Goal: Information Seeking & Learning: Learn about a topic

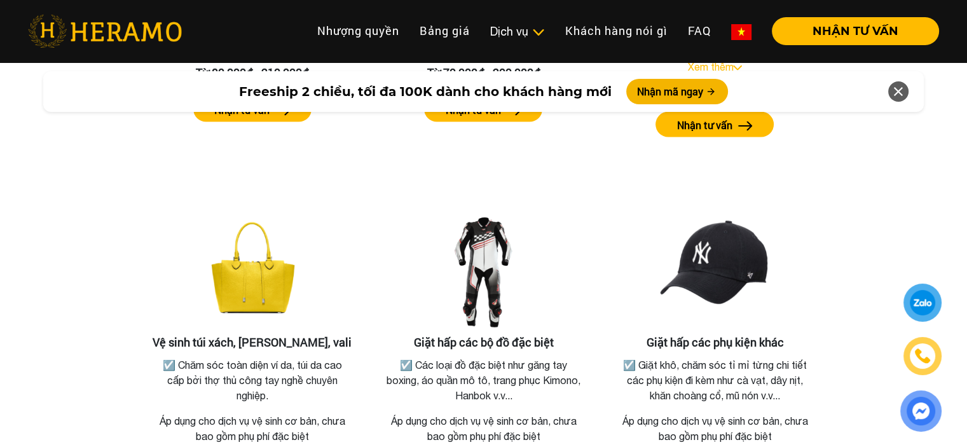
scroll to position [2741, 0]
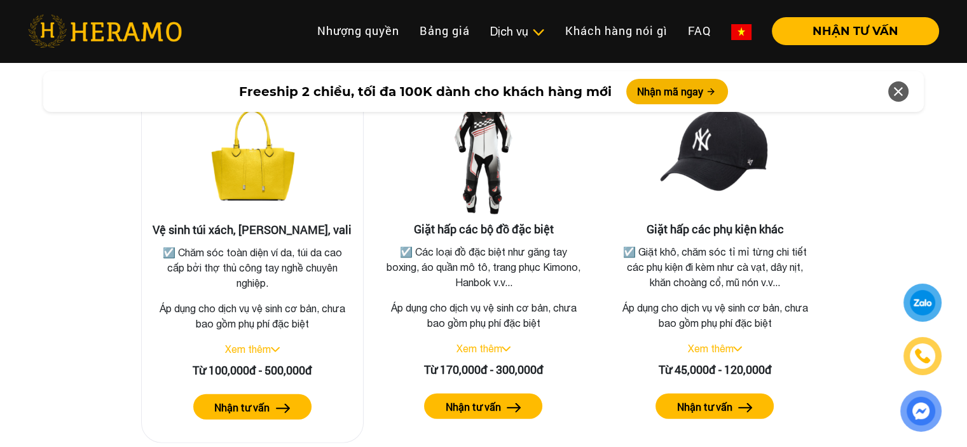
click at [252, 343] on link "Xem thêm" at bounding box center [248, 348] width 46 height 11
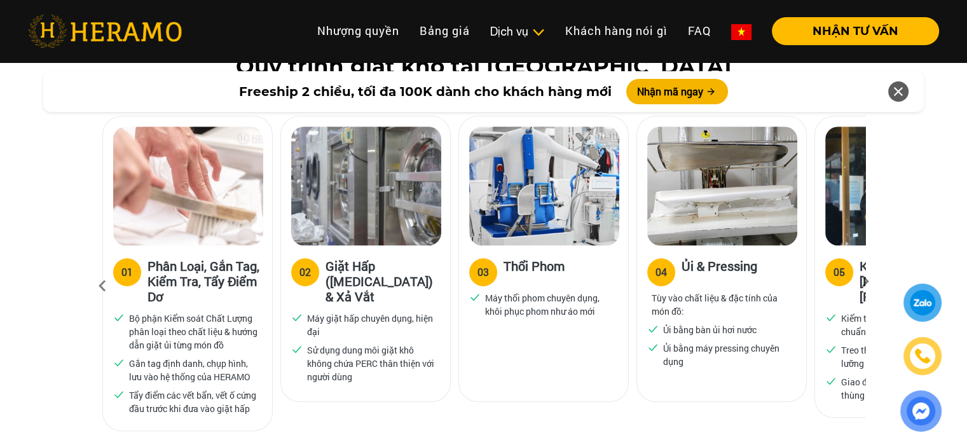
scroll to position [0, 0]
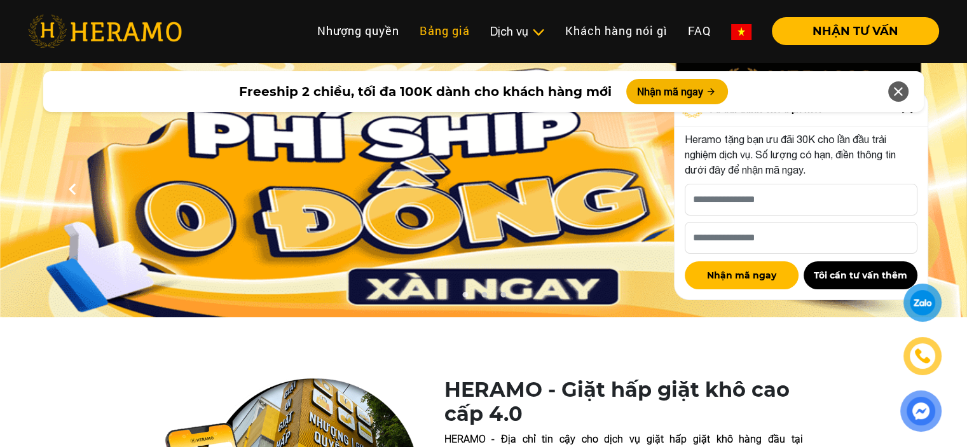
click at [450, 31] on link "Bảng giá" at bounding box center [445, 30] width 71 height 27
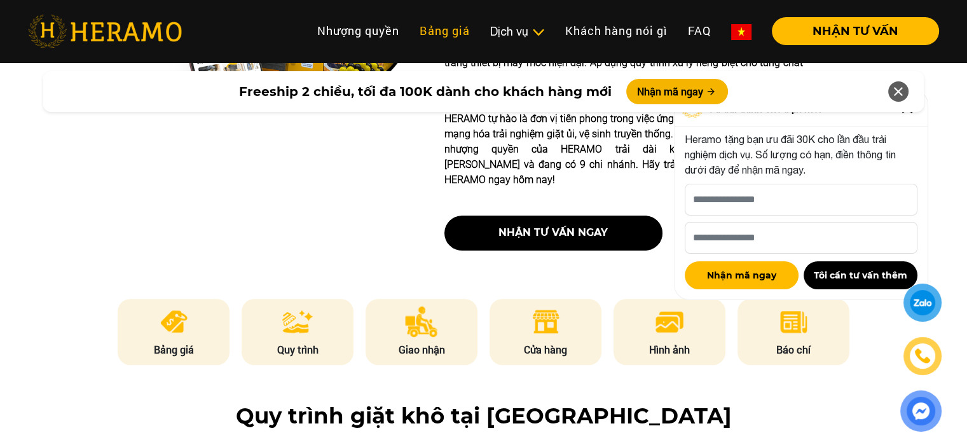
scroll to position [507, 0]
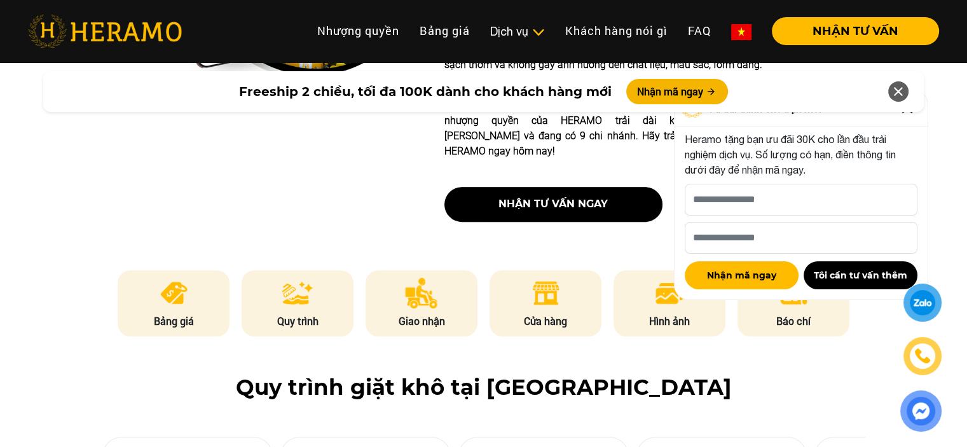
click at [543, 278] on img at bounding box center [545, 293] width 31 height 31
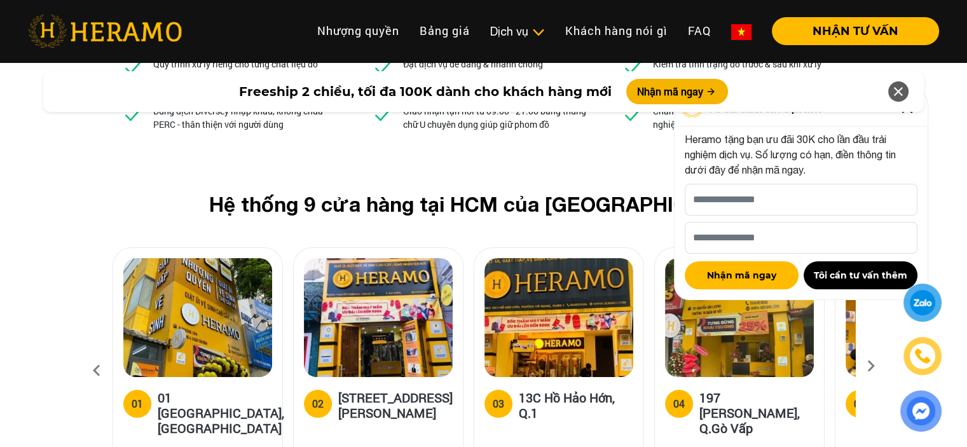
click at [903, 90] on icon at bounding box center [898, 91] width 15 height 23
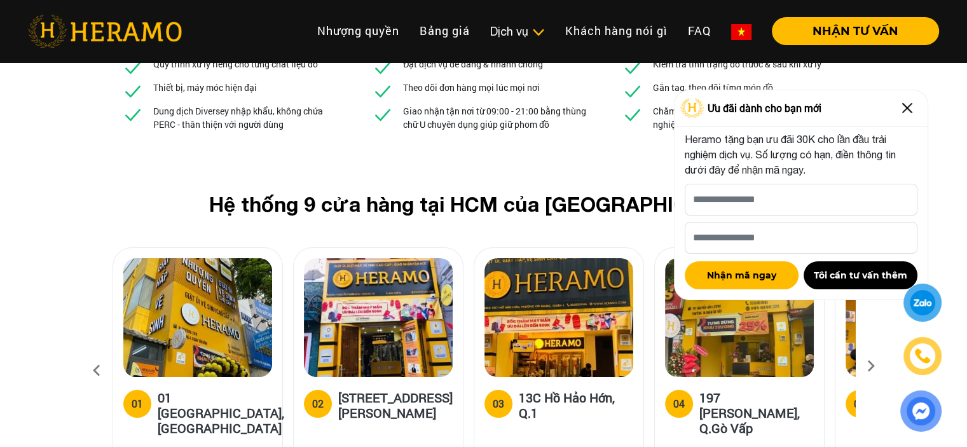
click at [908, 109] on img at bounding box center [907, 108] width 20 height 20
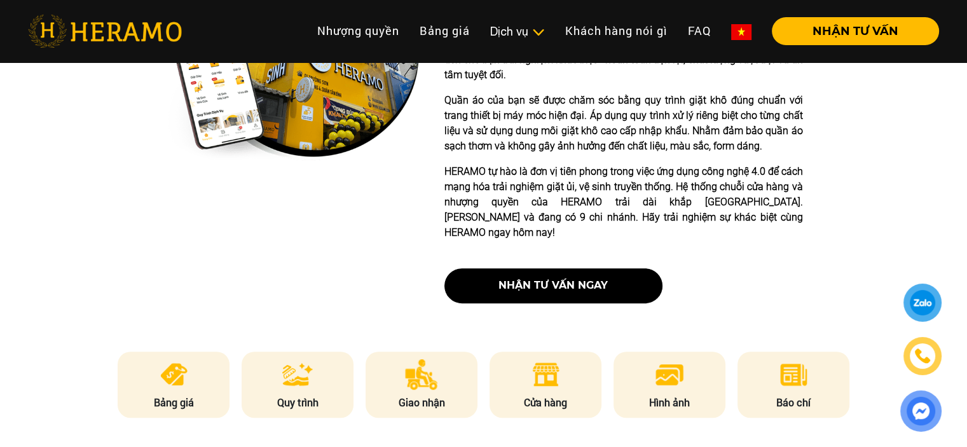
scroll to position [435, 0]
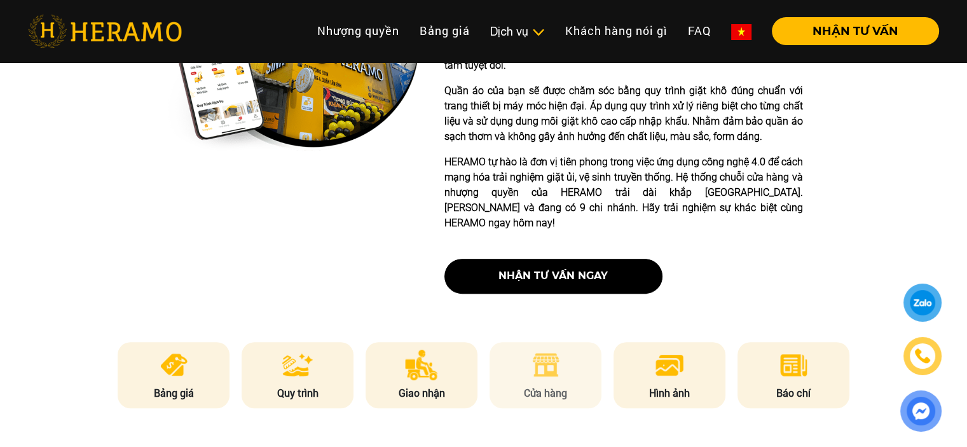
click at [547, 353] on li "Cửa hàng" at bounding box center [546, 375] width 112 height 66
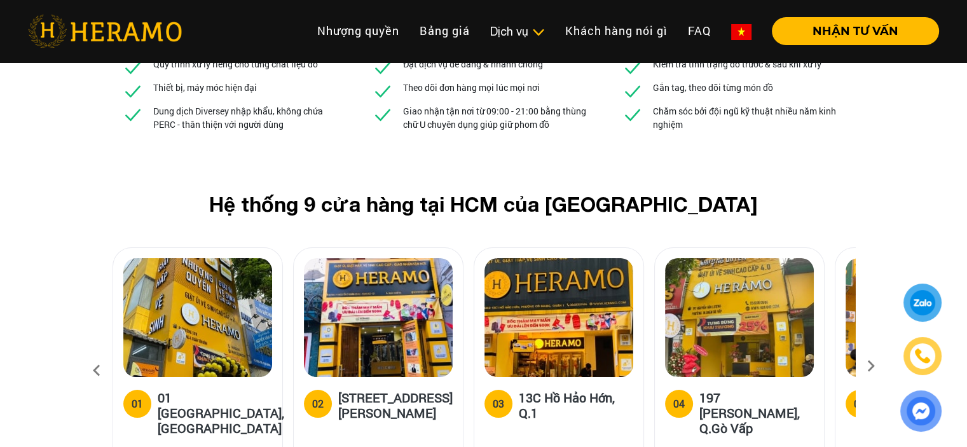
click at [873, 366] on icon at bounding box center [871, 370] width 23 height 8
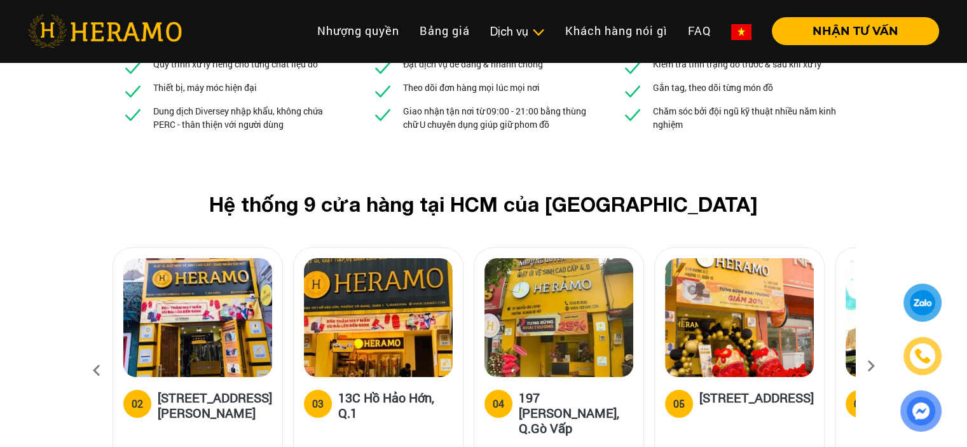
click at [873, 366] on icon at bounding box center [871, 370] width 23 height 8
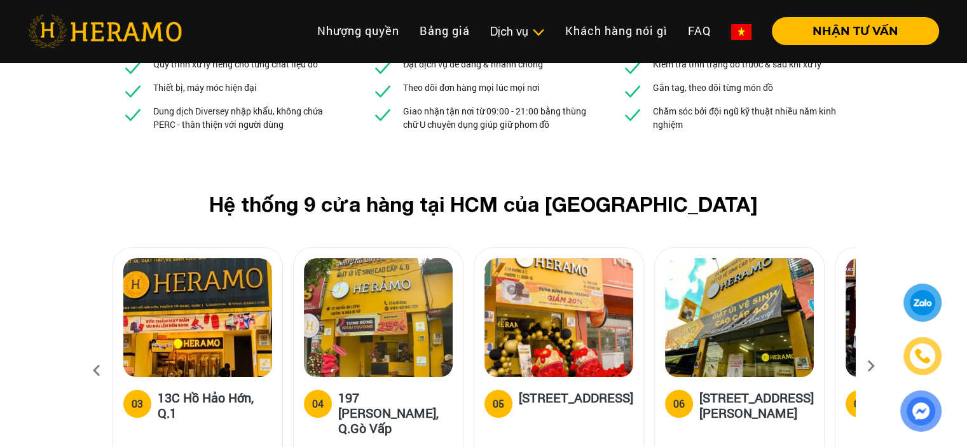
click at [873, 366] on icon at bounding box center [871, 370] width 23 height 8
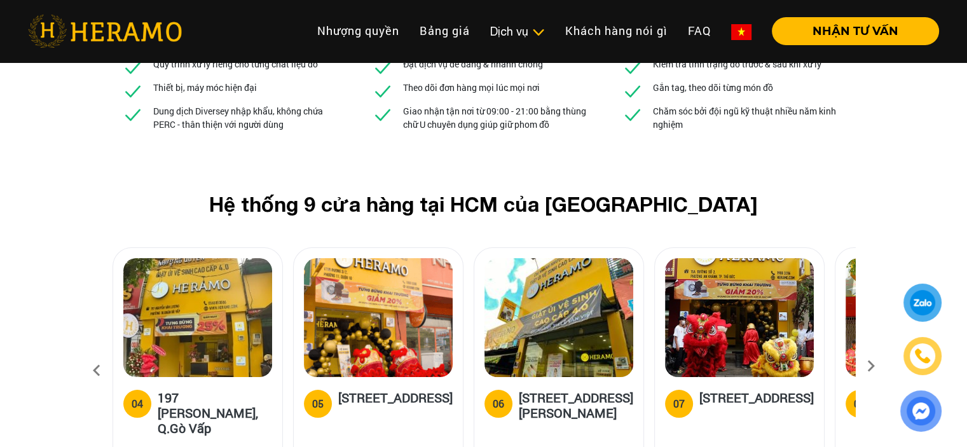
click at [873, 366] on icon at bounding box center [871, 370] width 23 height 8
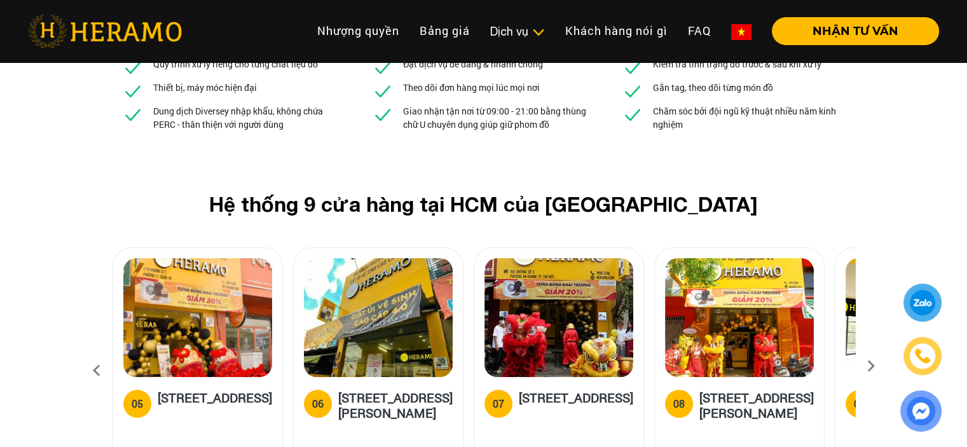
click at [873, 366] on icon at bounding box center [871, 370] width 23 height 8
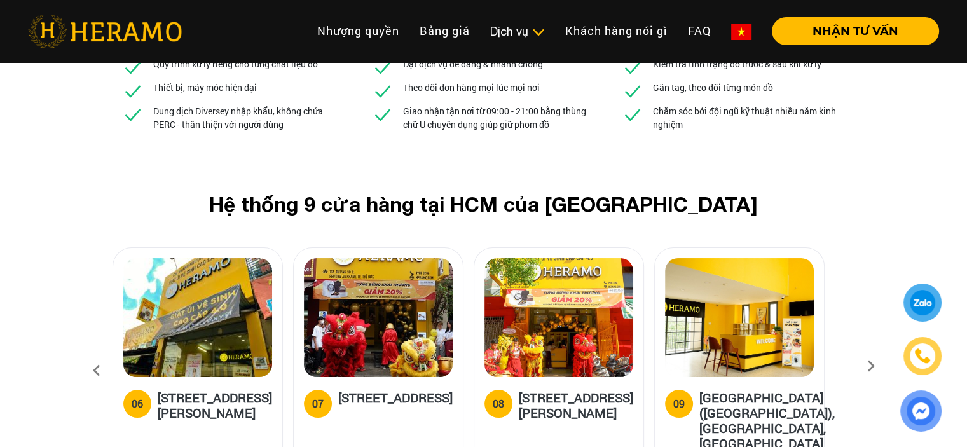
click at [873, 366] on icon at bounding box center [871, 370] width 23 height 8
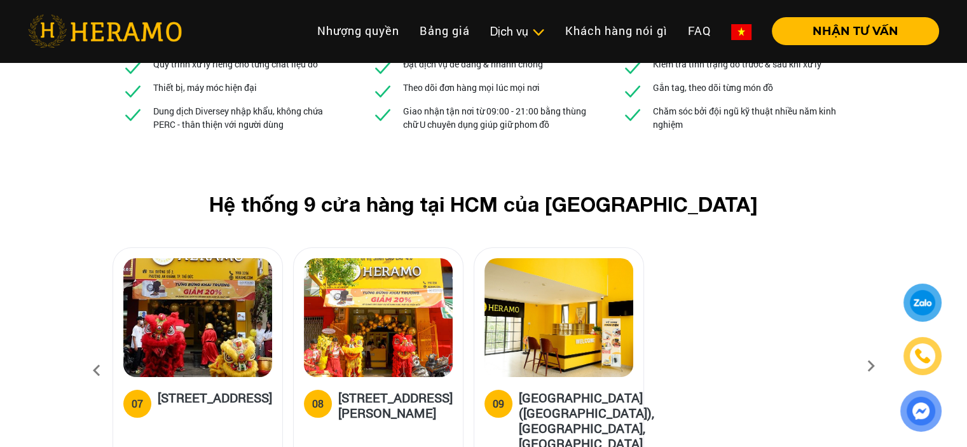
click at [95, 354] on icon at bounding box center [96, 371] width 23 height 34
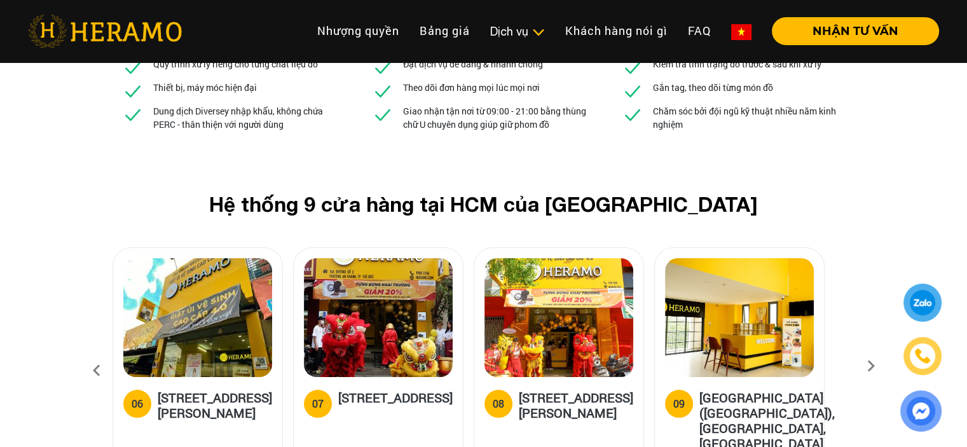
click at [95, 354] on icon at bounding box center [96, 371] width 23 height 34
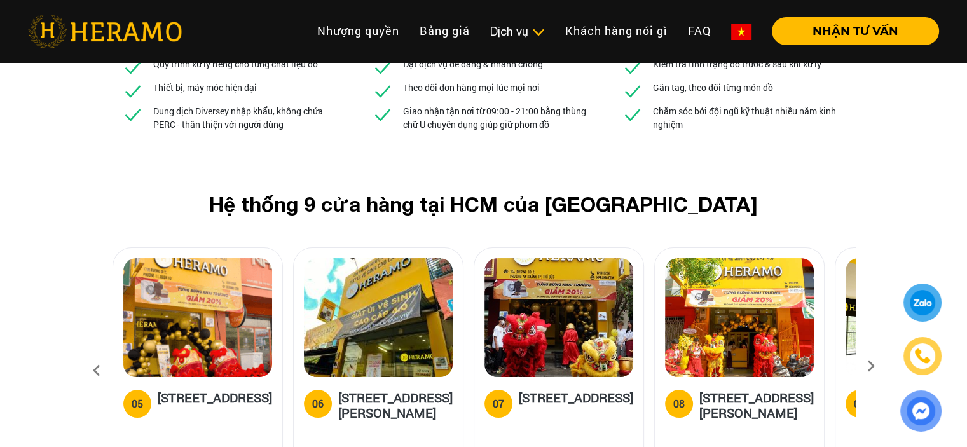
click at [176, 258] on img at bounding box center [197, 317] width 149 height 119
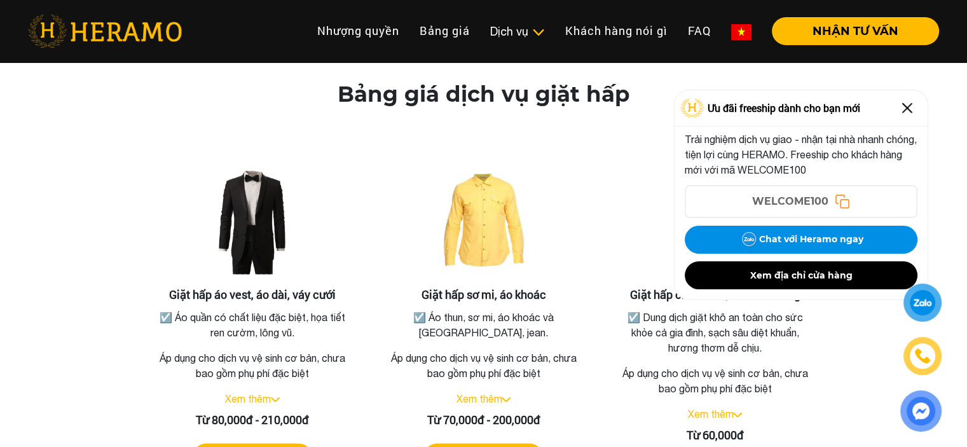
click at [906, 106] on img at bounding box center [907, 108] width 20 height 20
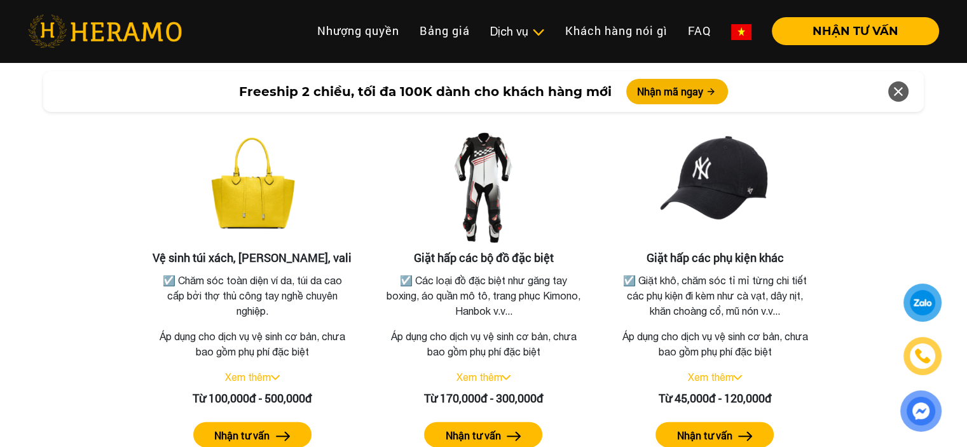
scroll to position [2808, 0]
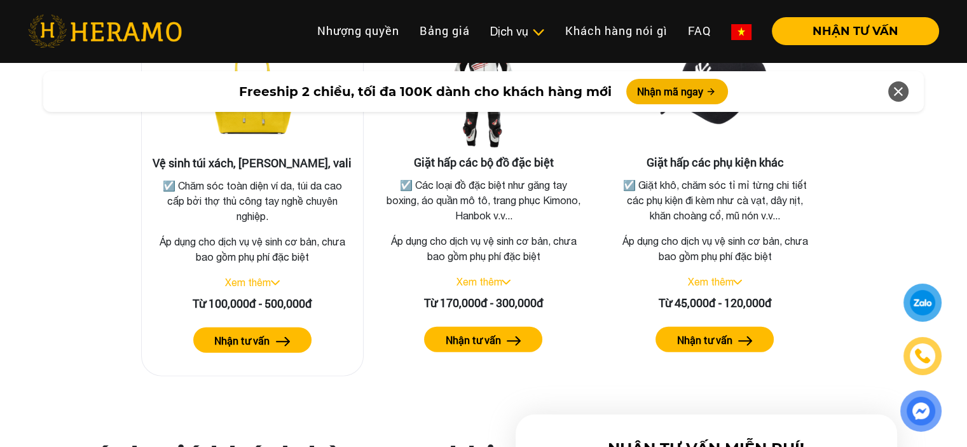
click at [249, 333] on label "Nhận tư vấn" at bounding box center [241, 340] width 55 height 15
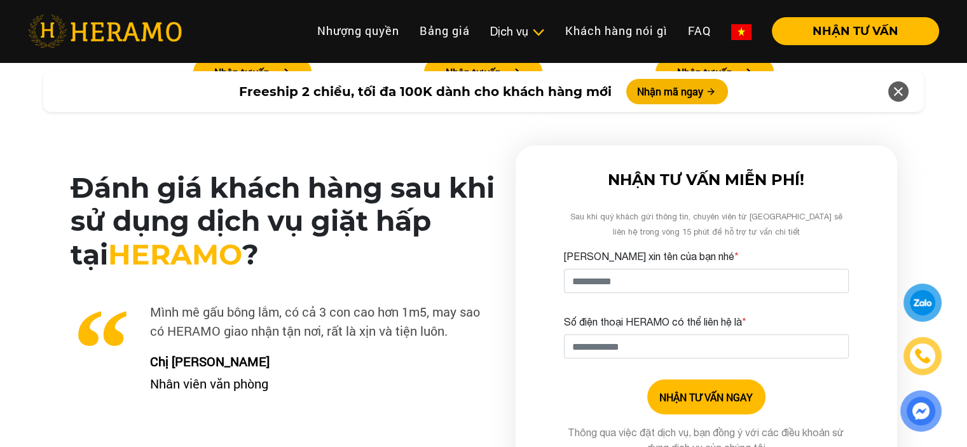
scroll to position [1928, 0]
